Goal: Go to known website: Go to known website

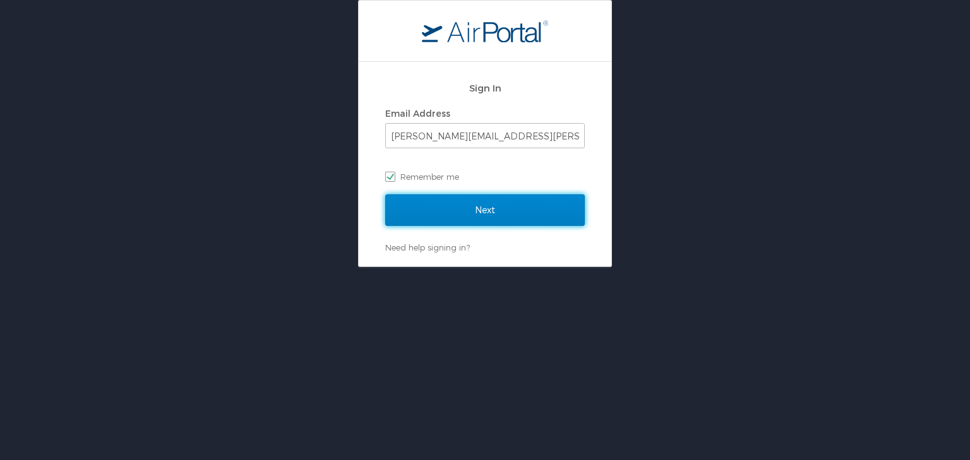
click at [473, 204] on input "Next" at bounding box center [484, 210] width 199 height 32
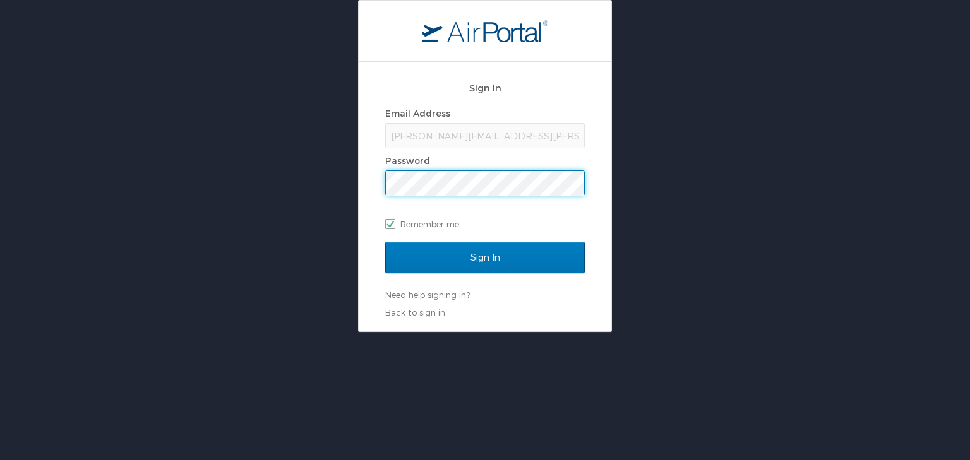
click at [385, 242] on input "Sign In" at bounding box center [484, 258] width 199 height 32
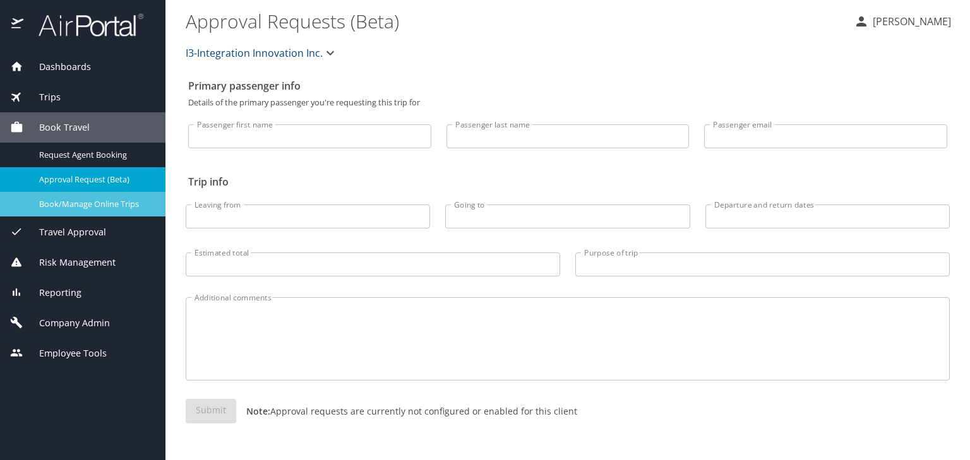
click at [91, 198] on span "Book/Manage Online Trips" at bounding box center [94, 204] width 111 height 12
